Goal: Information Seeking & Learning: Learn about a topic

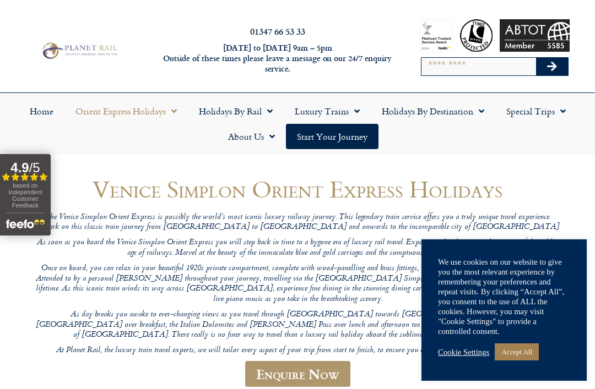
click at [159, 119] on link "Orient Express Holidays" at bounding box center [125, 111] width 123 height 25
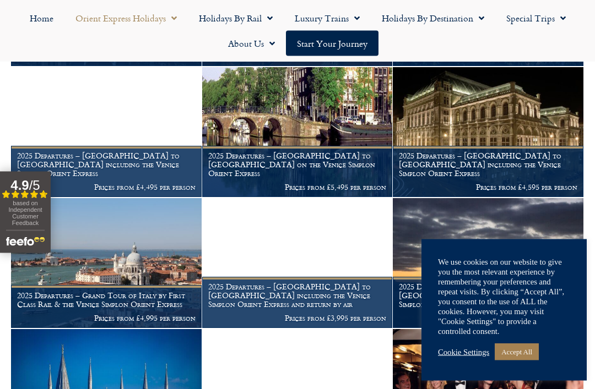
scroll to position [733, 0]
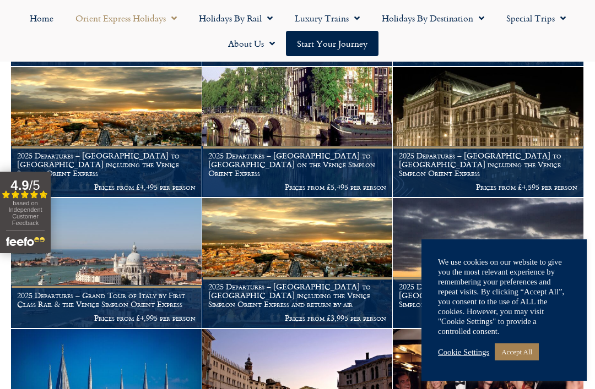
click at [37, 151] on h1 "2025 Departures – [GEOGRAPHIC_DATA] to [GEOGRAPHIC_DATA] including the Venice S…" at bounding box center [106, 164] width 178 height 26
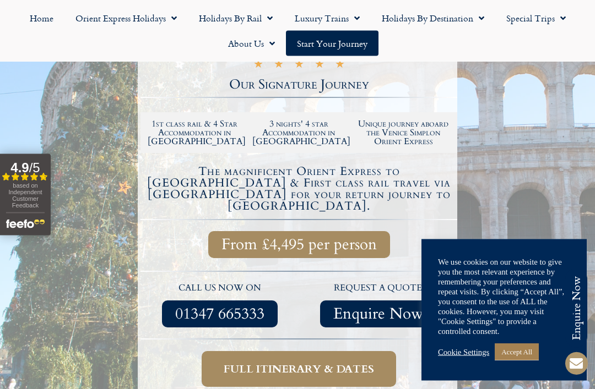
scroll to position [268, 0]
click at [515, 361] on link "Accept All" at bounding box center [516, 352] width 44 height 17
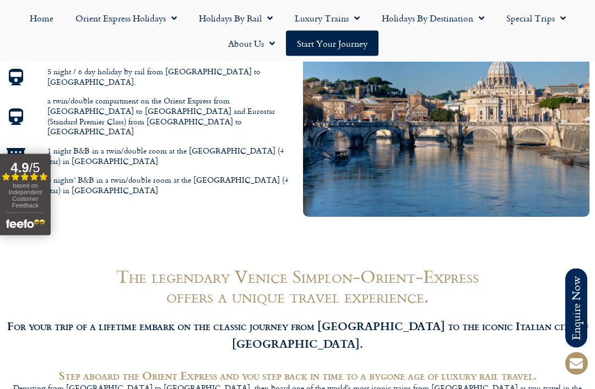
scroll to position [0, 0]
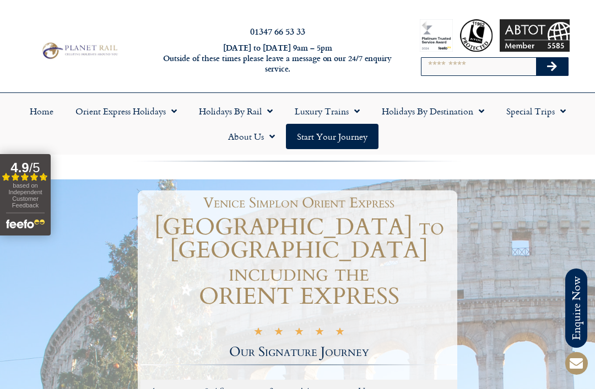
click at [301, 122] on link "Luxury Trains" at bounding box center [327, 111] width 87 height 25
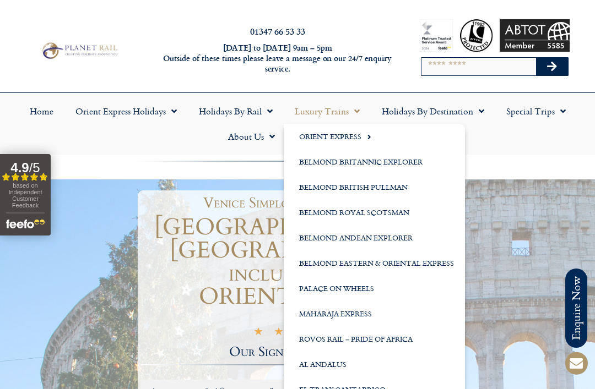
click at [528, 131] on ul "Home Orient Express Holidays Venice Simplon-Orient-Express – 2025 [GEOGRAPHIC_D…" at bounding box center [298, 124] width 584 height 51
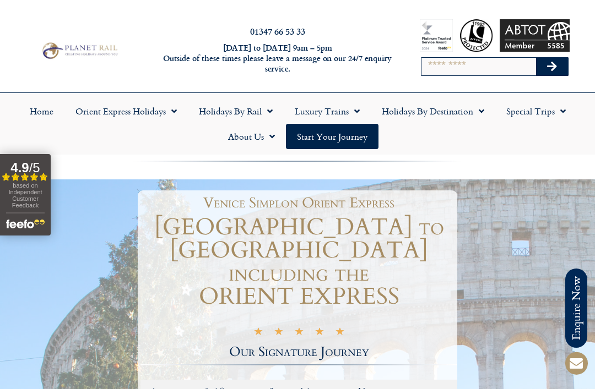
click at [221, 113] on link "Holidays by Rail" at bounding box center [236, 111] width 96 height 25
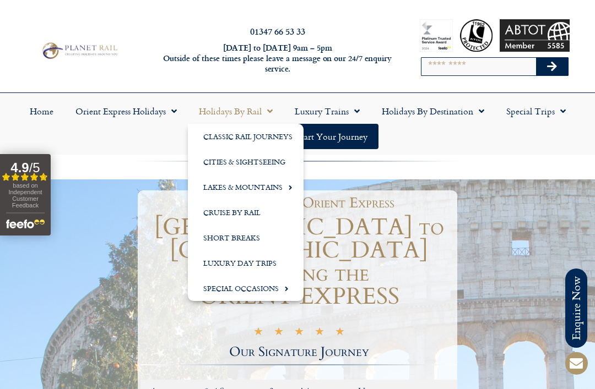
click at [211, 259] on link "Luxury Day Trips" at bounding box center [246, 263] width 116 height 25
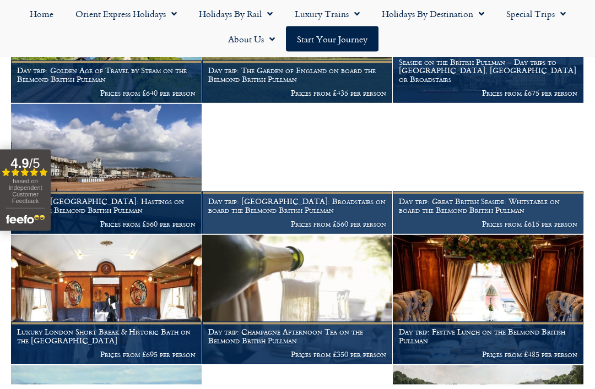
scroll to position [457, 0]
